Goal: Task Accomplishment & Management: Manage account settings

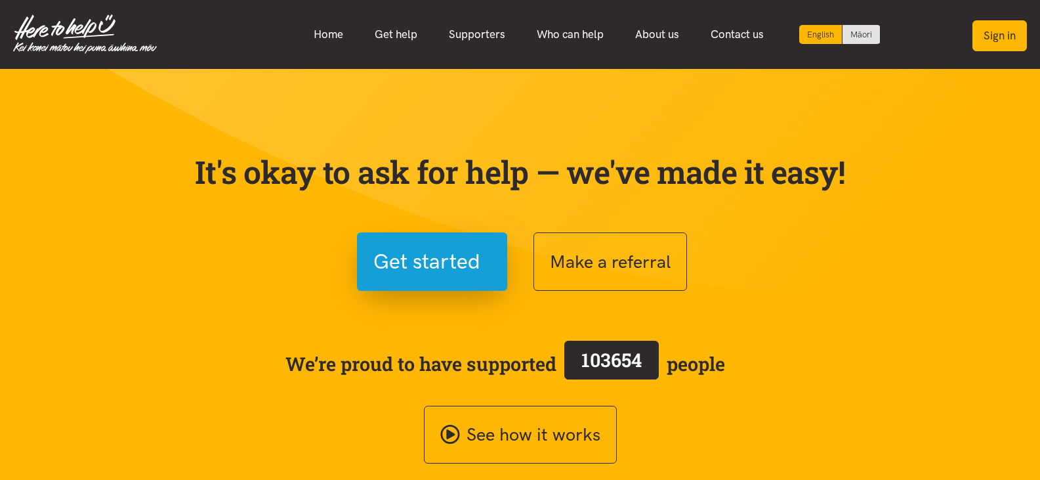
click at [1003, 35] on button "Sign in" at bounding box center [1000, 35] width 54 height 31
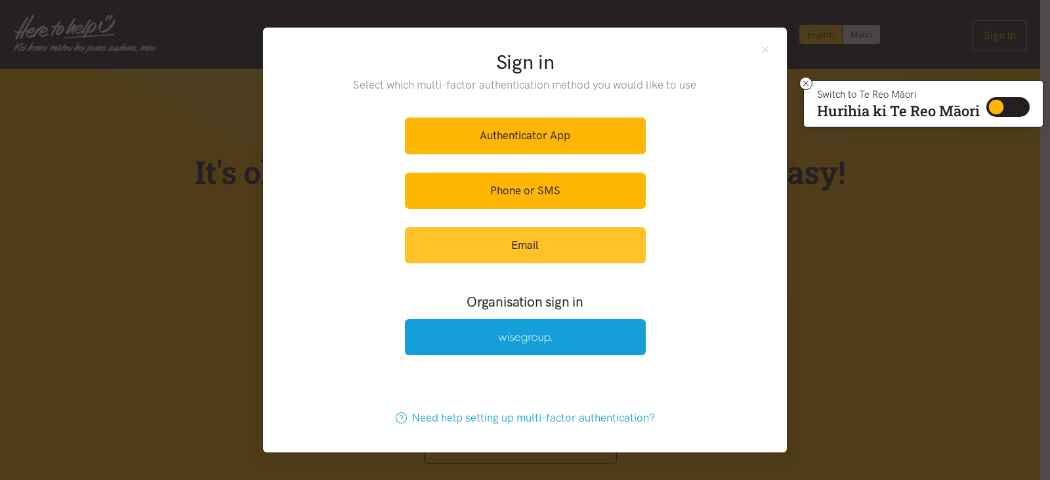
click at [543, 251] on link "Email" at bounding box center [525, 245] width 241 height 36
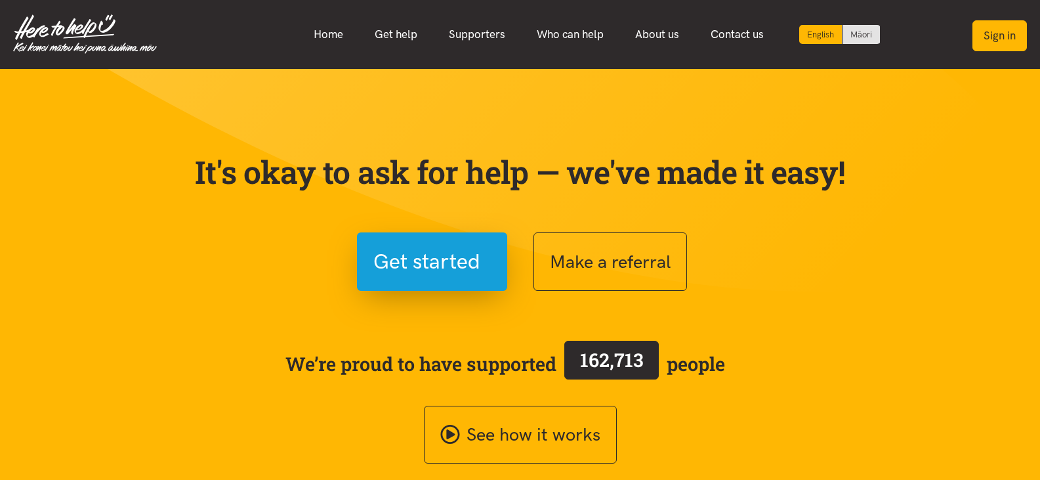
click at [984, 33] on button "Sign in" at bounding box center [1000, 35] width 54 height 31
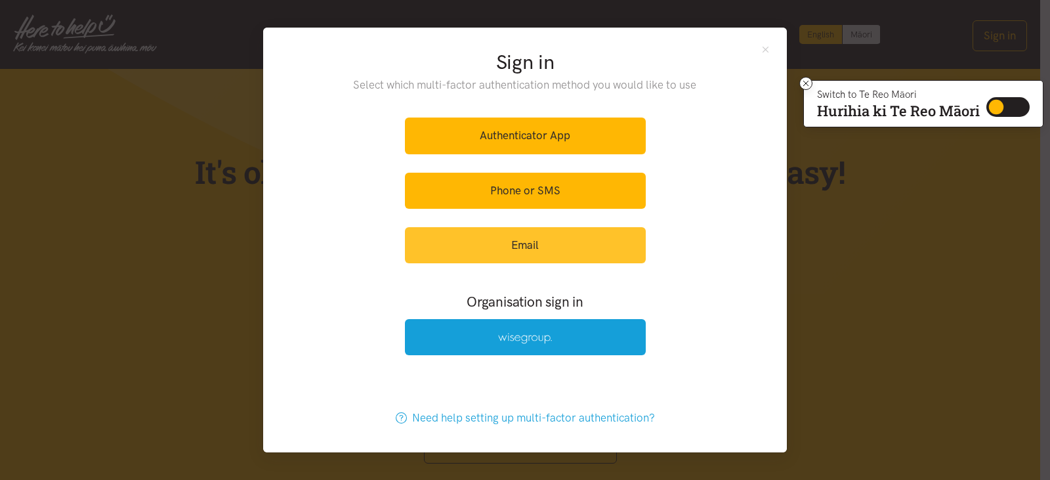
click at [569, 240] on link "Email" at bounding box center [525, 245] width 241 height 36
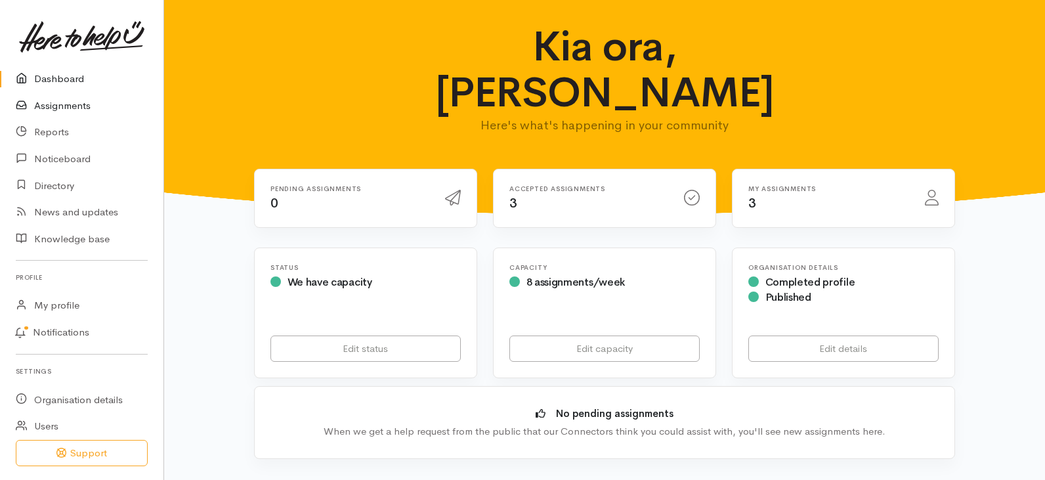
click at [59, 108] on link "Assignments" at bounding box center [81, 106] width 163 height 27
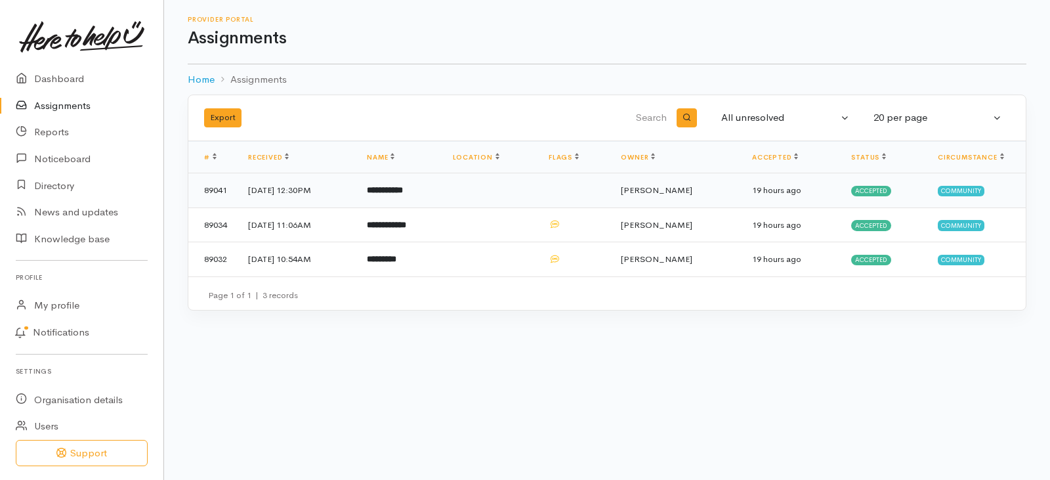
click at [423, 184] on td "**********" at bounding box center [398, 190] width 85 height 35
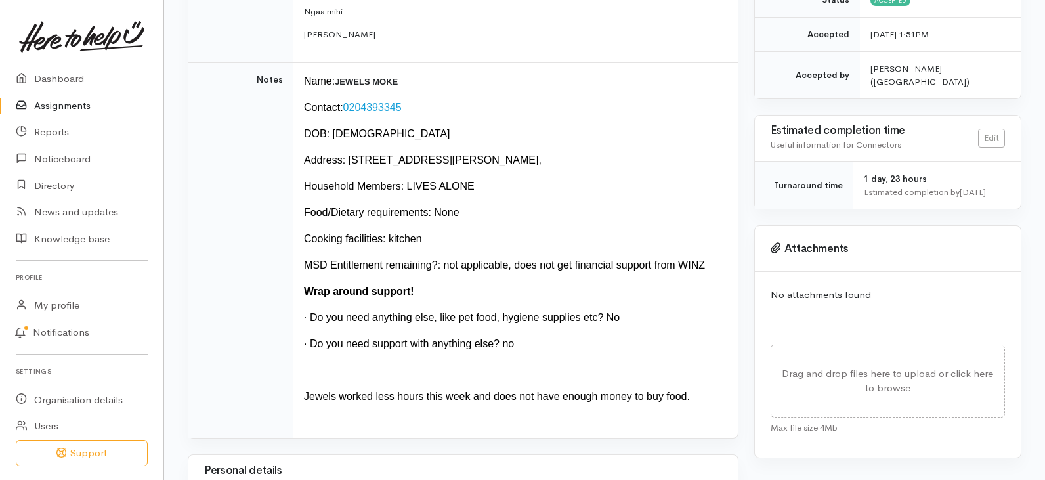
scroll to position [394, 0]
